Goal: Transaction & Acquisition: Purchase product/service

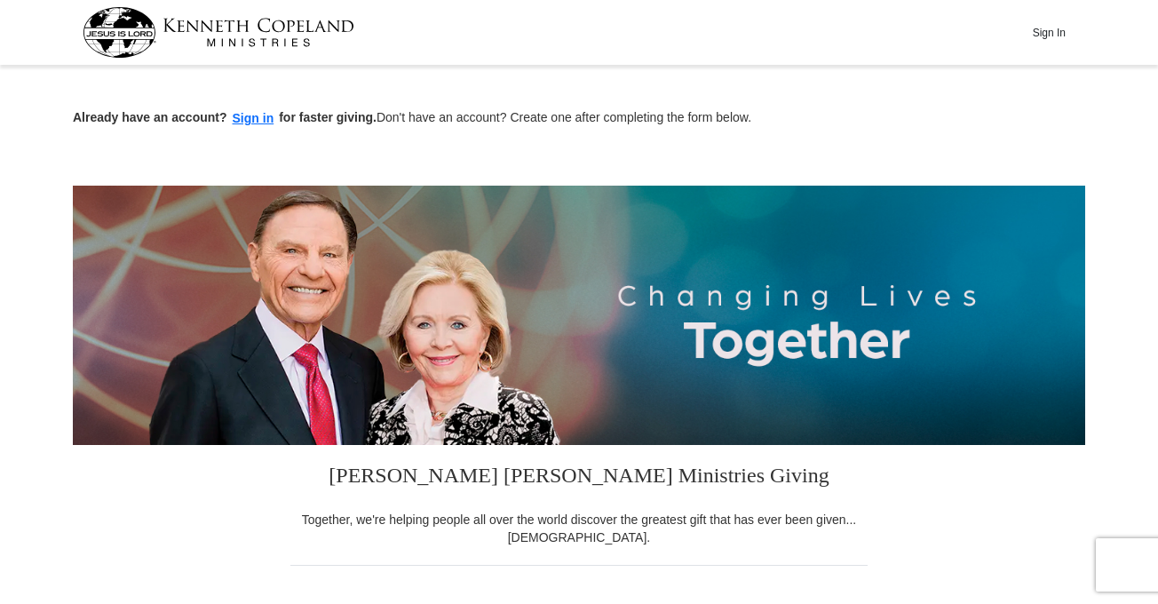
click at [255, 119] on button "Sign in" at bounding box center [253, 118] width 52 height 20
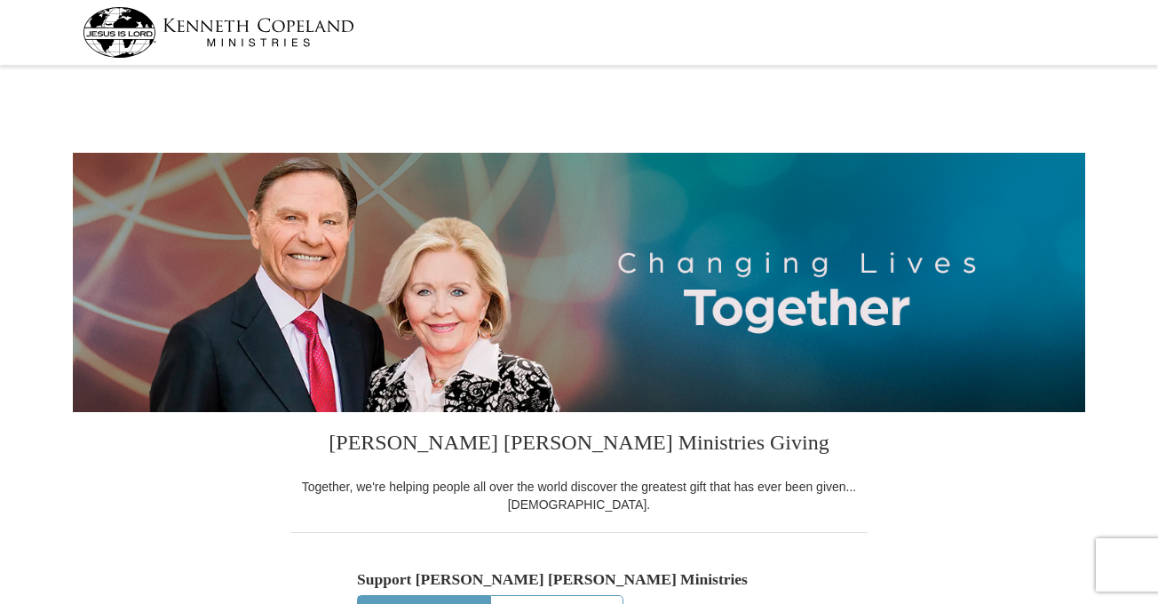
select select "TX"
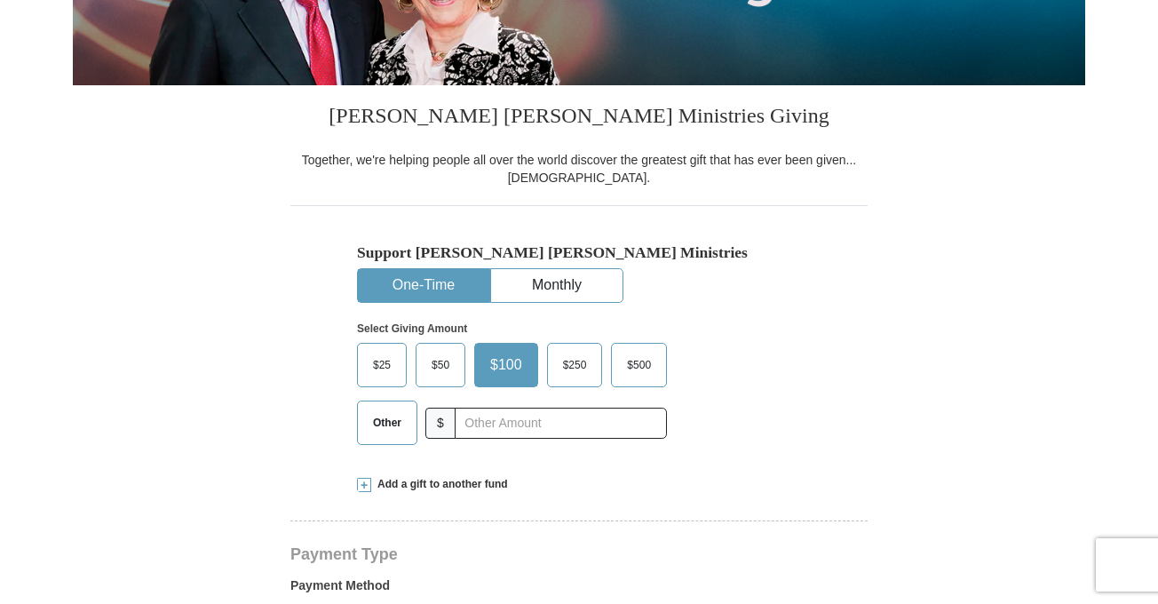
scroll to position [355, 0]
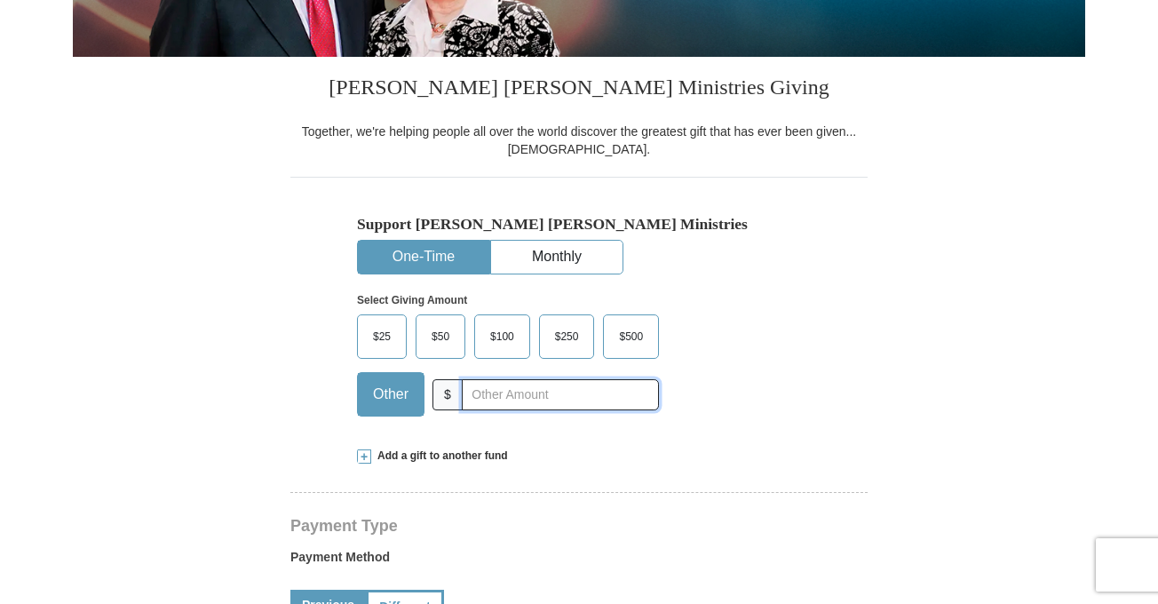
click at [502, 399] on input "text" at bounding box center [560, 394] width 197 height 31
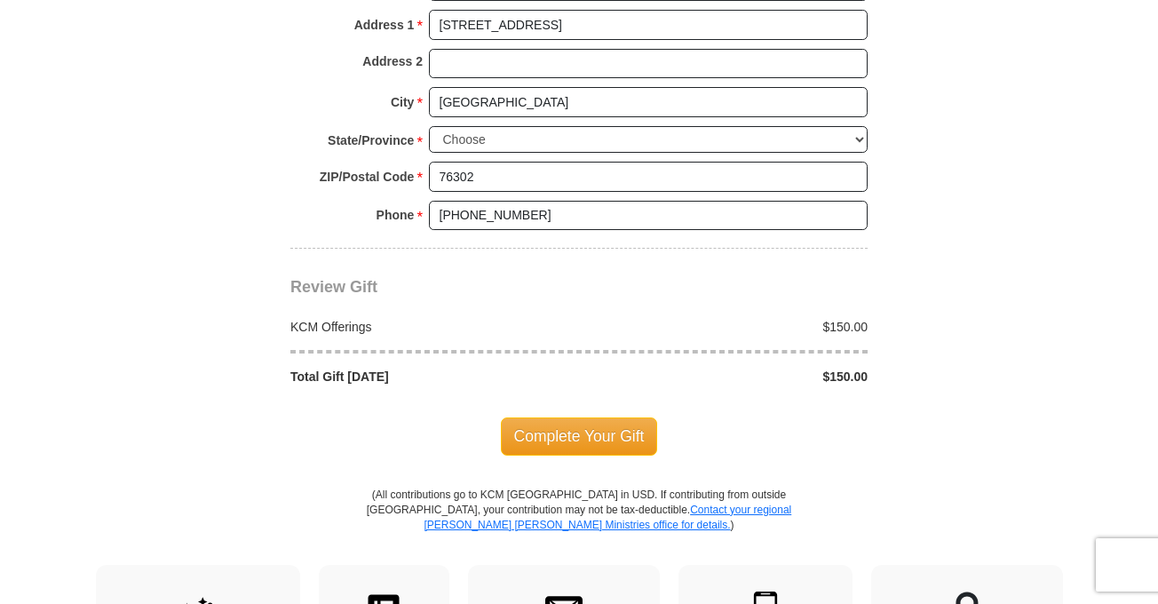
scroll to position [1420, 0]
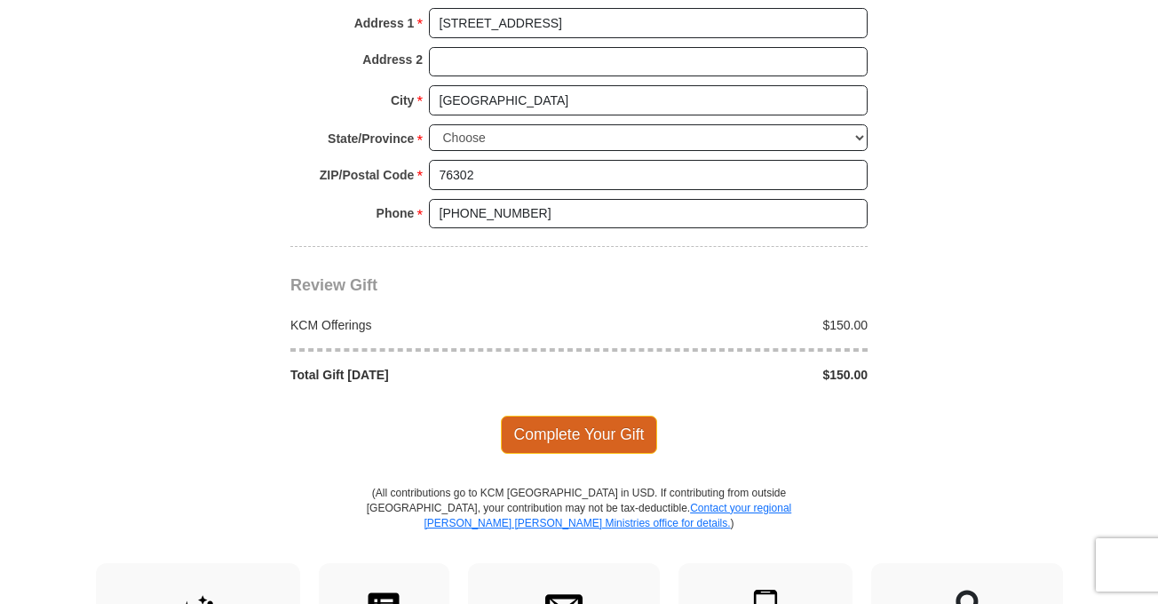
type input "150"
click at [541, 431] on span "Complete Your Gift" at bounding box center [579, 433] width 157 height 37
